Goal: Navigation & Orientation: Find specific page/section

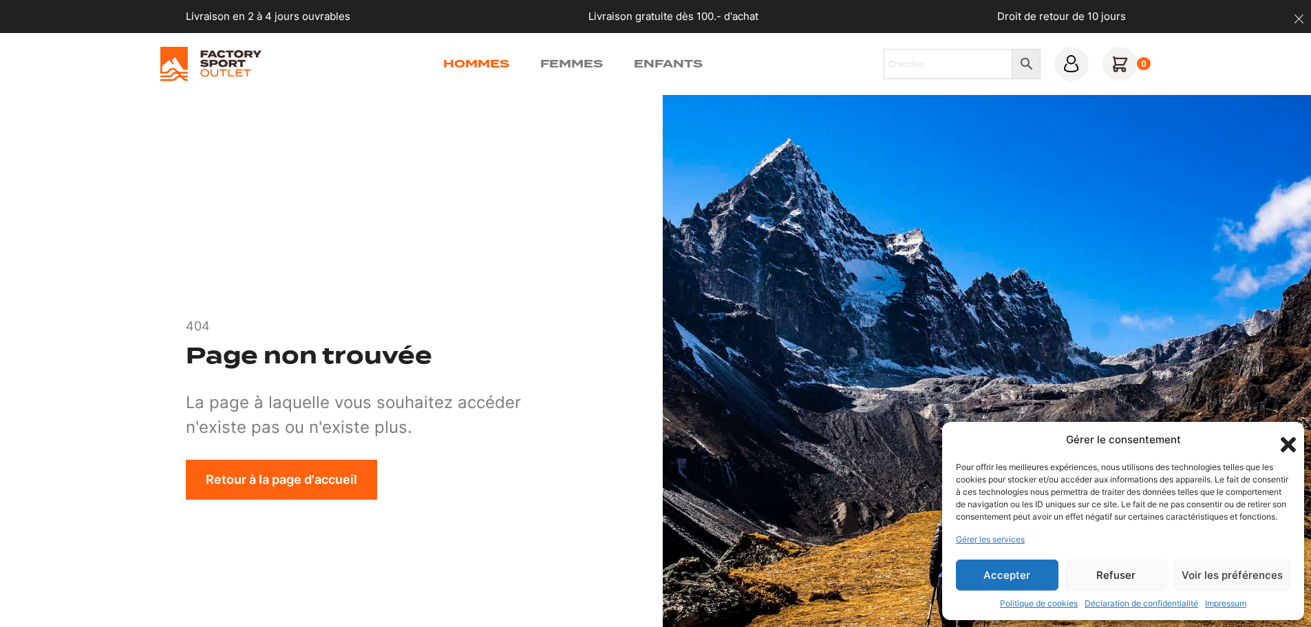
click at [482, 61] on link "Hommes" at bounding box center [476, 64] width 66 height 17
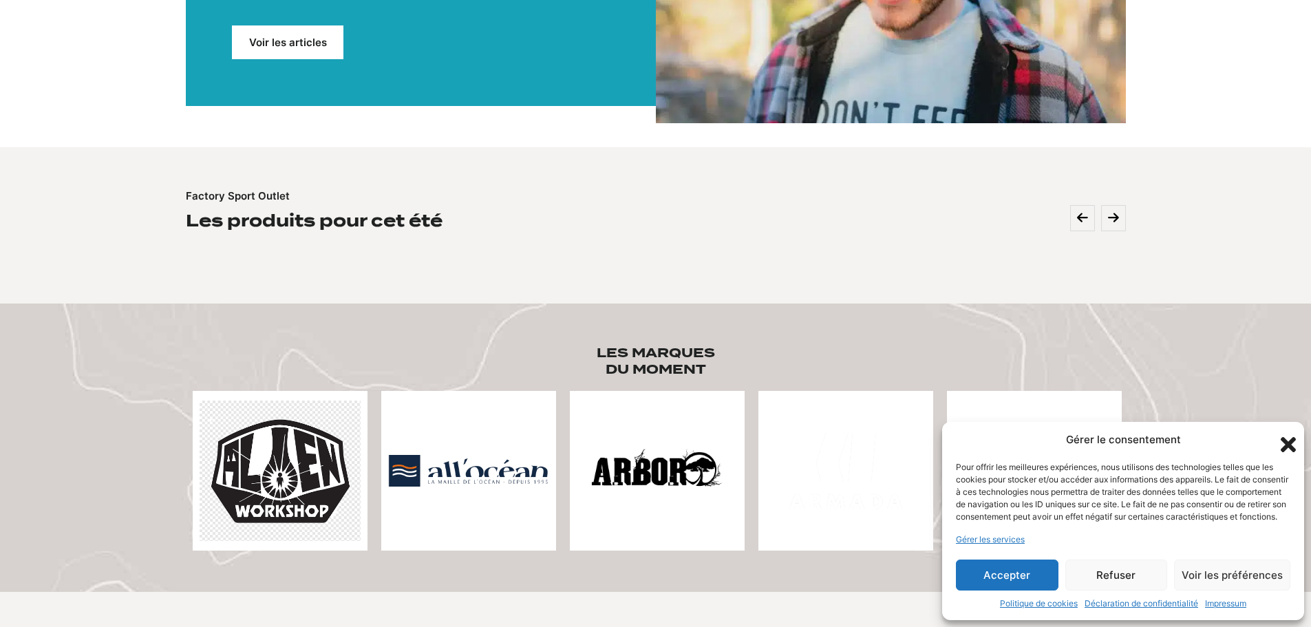
scroll to position [379, 0]
click at [1282, 433] on icon "Fermer la boîte de dialogue" at bounding box center [1288, 444] width 23 height 23
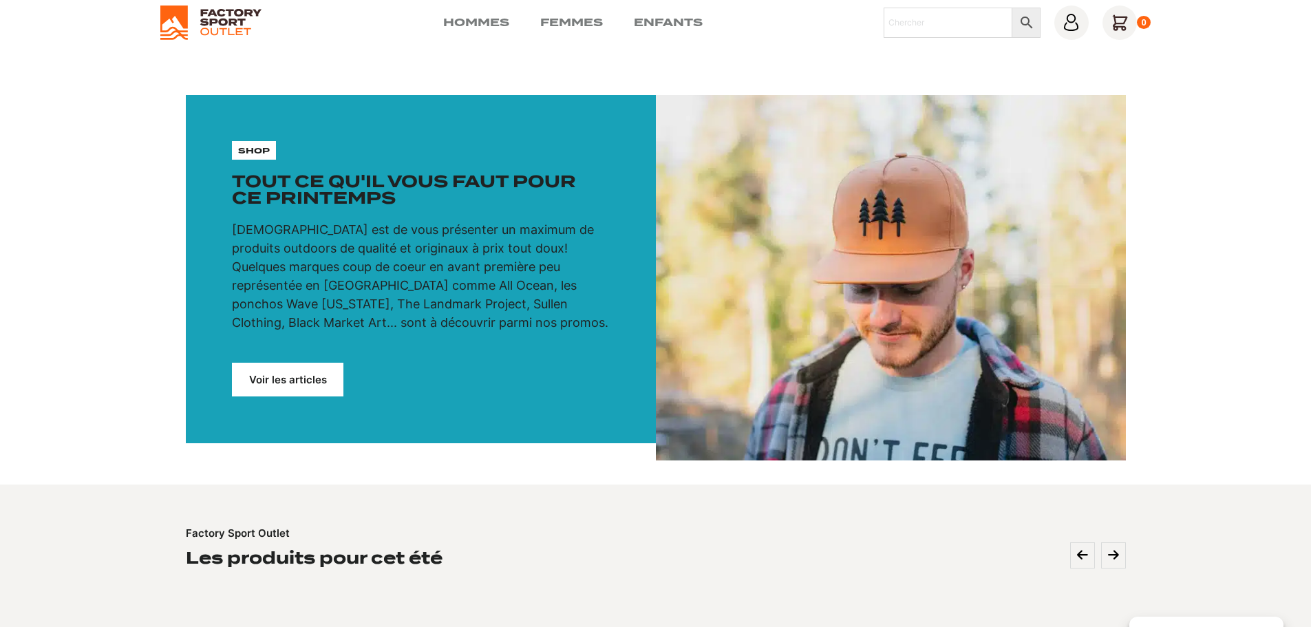
scroll to position [0, 0]
